Goal: Feedback & Contribution: Leave review/rating

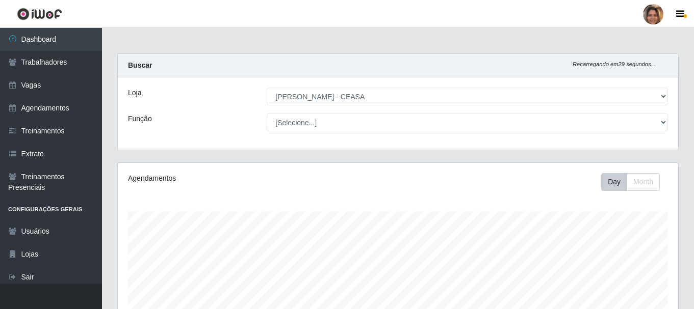
select select "474"
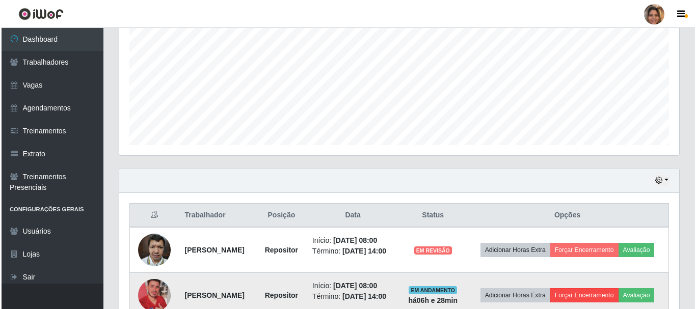
scroll to position [277, 0]
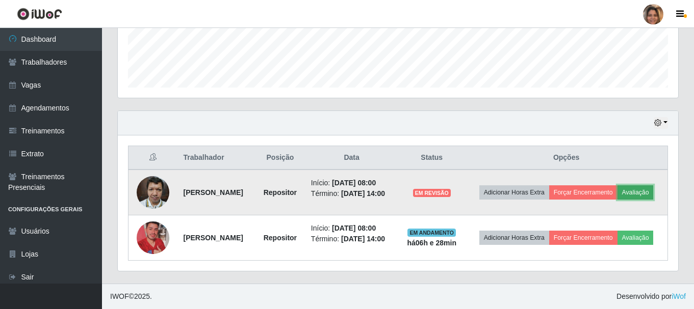
click at [645, 193] on button "Avaliação" at bounding box center [635, 193] width 36 height 14
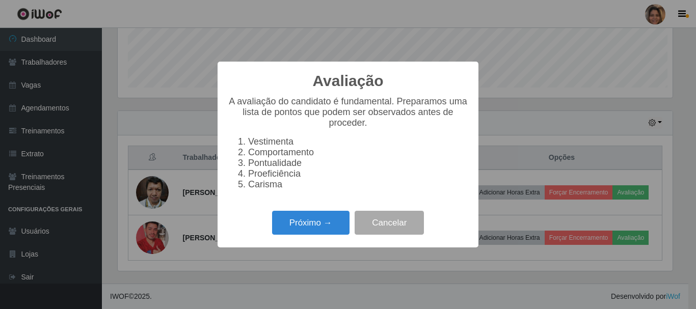
scroll to position [212, 555]
click at [318, 227] on button "Próximo →" at bounding box center [310, 223] width 77 height 24
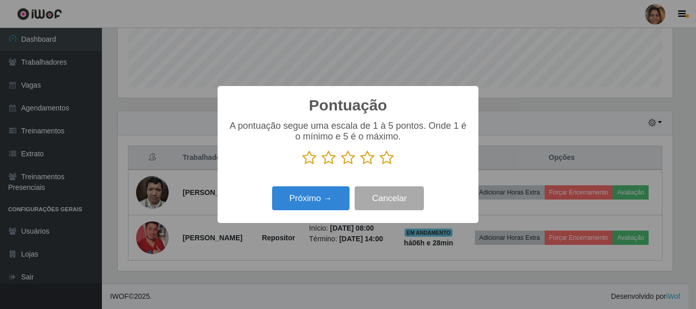
click at [388, 160] on icon at bounding box center [387, 157] width 14 height 15
click at [380, 166] on input "radio" at bounding box center [380, 166] width 0 height 0
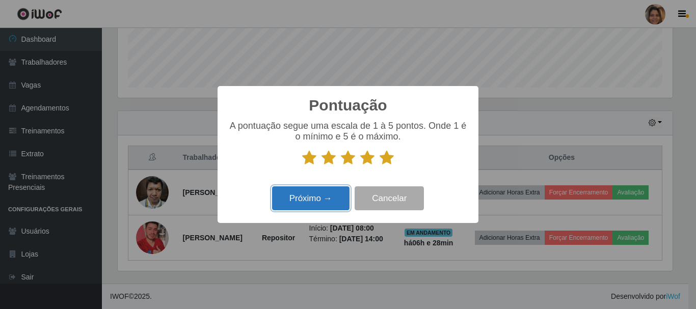
click at [337, 206] on button "Próximo →" at bounding box center [310, 199] width 77 height 24
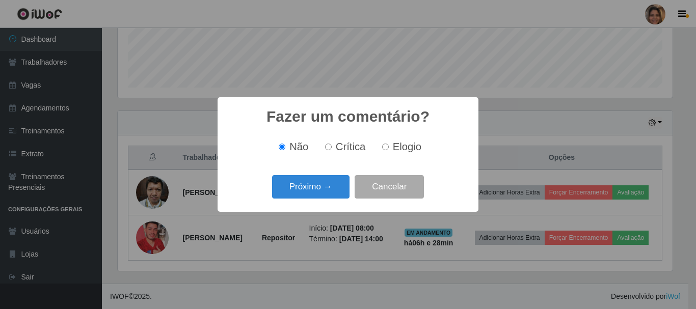
click at [384, 147] on input "Elogio" at bounding box center [385, 147] width 7 height 7
radio input "true"
click at [283, 148] on input "Não" at bounding box center [282, 147] width 7 height 7
radio input "true"
click at [308, 194] on button "Próximo →" at bounding box center [310, 187] width 77 height 24
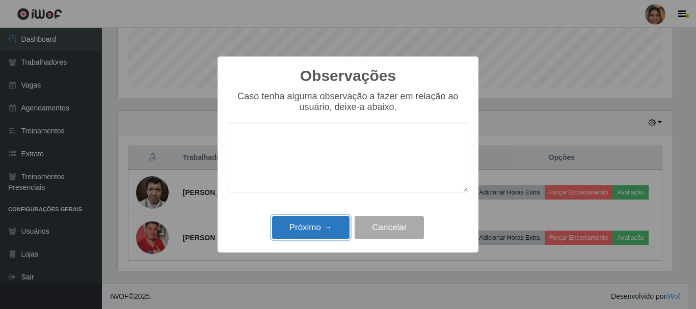
click at [325, 225] on button "Próximo →" at bounding box center [310, 228] width 77 height 24
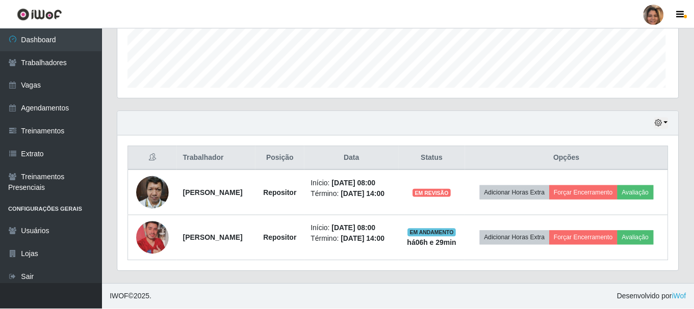
scroll to position [212, 560]
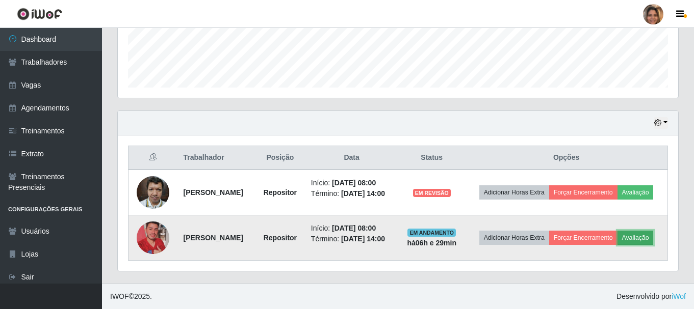
click at [637, 238] on button "Avaliação" at bounding box center [635, 238] width 36 height 14
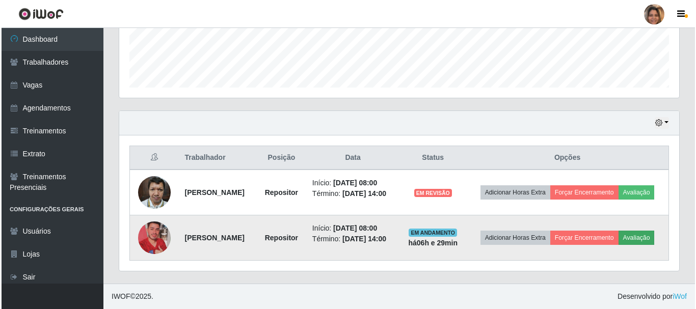
scroll to position [212, 555]
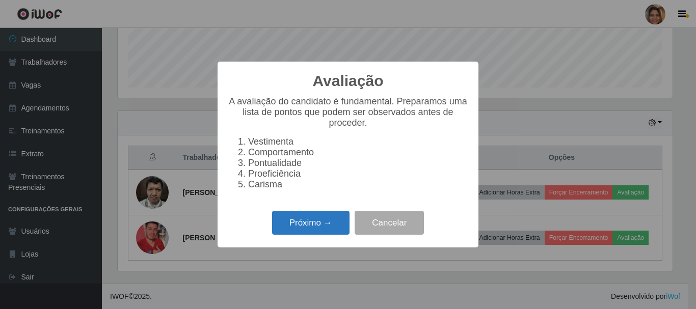
click at [330, 230] on button "Próximo →" at bounding box center [310, 223] width 77 height 24
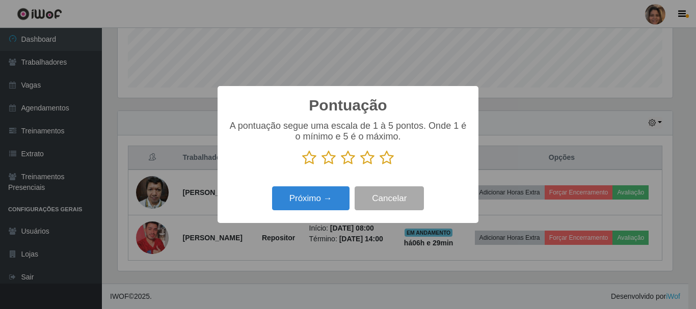
click at [388, 164] on icon at bounding box center [387, 157] width 14 height 15
click at [380, 166] on input "radio" at bounding box center [380, 166] width 0 height 0
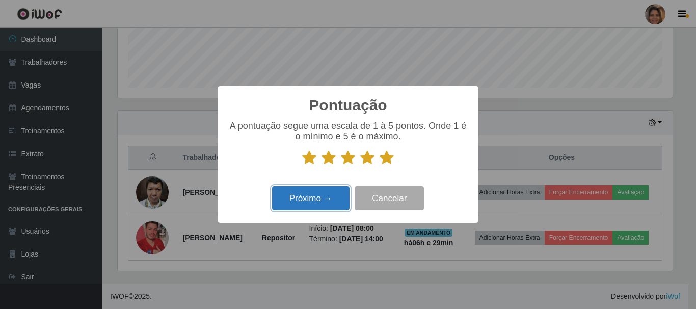
click at [331, 207] on button "Próximo →" at bounding box center [310, 199] width 77 height 24
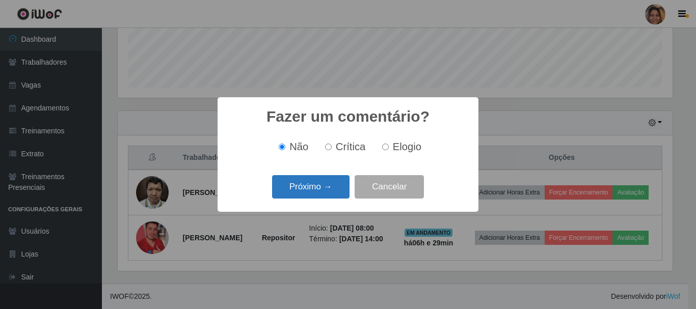
click at [324, 181] on button "Próximo →" at bounding box center [310, 187] width 77 height 24
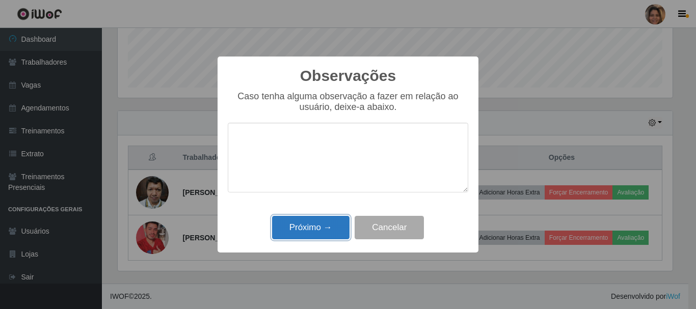
click at [331, 225] on button "Próximo →" at bounding box center [310, 228] width 77 height 24
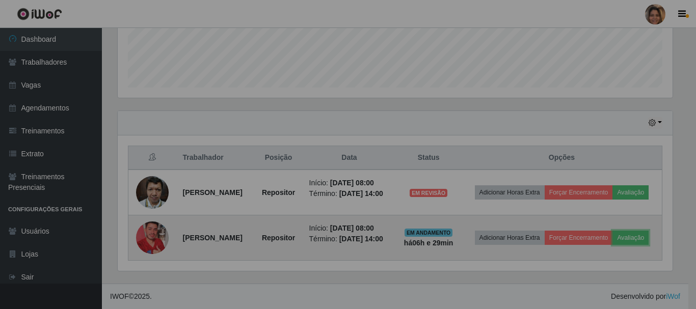
scroll to position [212, 560]
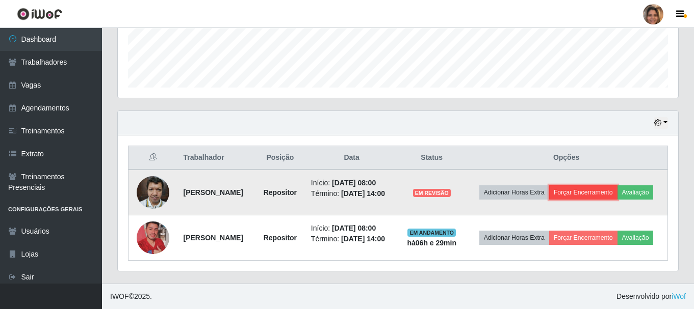
click at [591, 196] on button "Forçar Encerramento" at bounding box center [583, 193] width 68 height 14
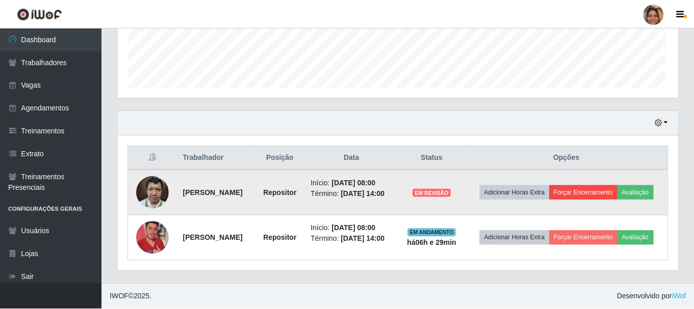
scroll to position [212, 555]
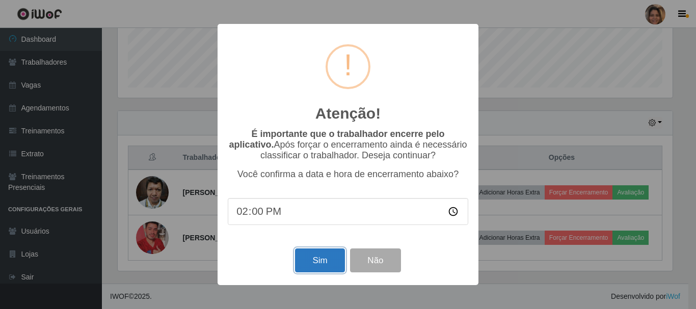
click at [323, 261] on button "Sim" at bounding box center [319, 261] width 49 height 24
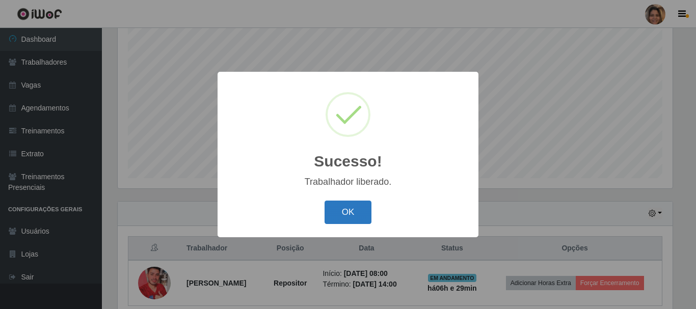
drag, startPoint x: 358, startPoint y: 220, endPoint x: 464, endPoint y: 210, distance: 107.0
click at [357, 219] on button "OK" at bounding box center [348, 213] width 47 height 24
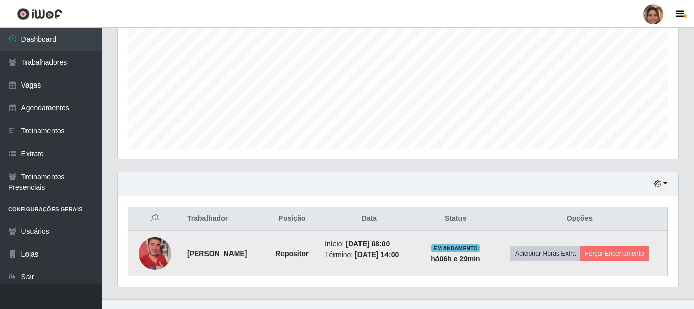
scroll to position [231, 0]
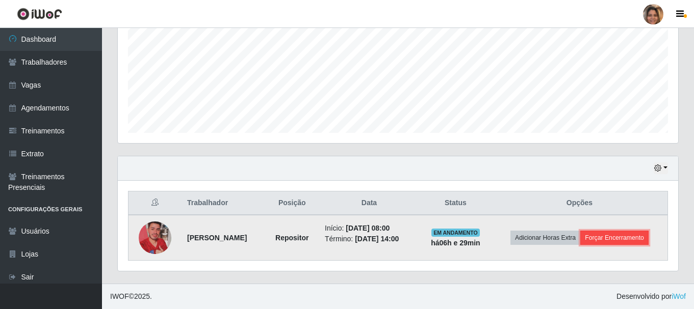
click at [614, 241] on button "Forçar Encerramento" at bounding box center [614, 238] width 68 height 14
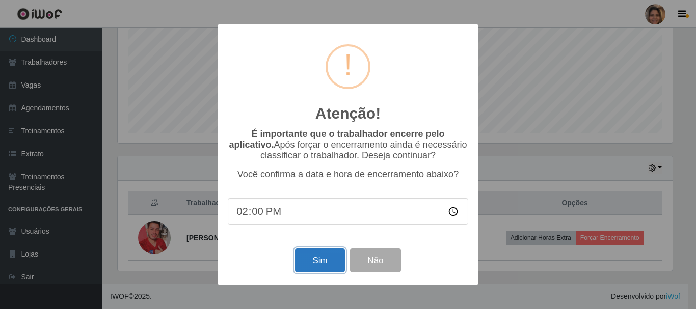
click at [328, 257] on button "Sim" at bounding box center [319, 261] width 49 height 24
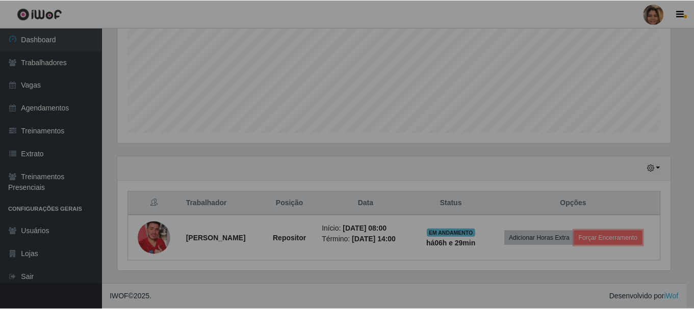
scroll to position [0, 0]
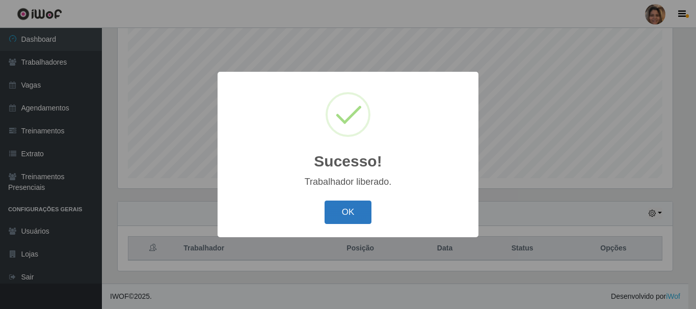
click at [341, 207] on button "OK" at bounding box center [348, 213] width 47 height 24
